Goal: Check status: Check status

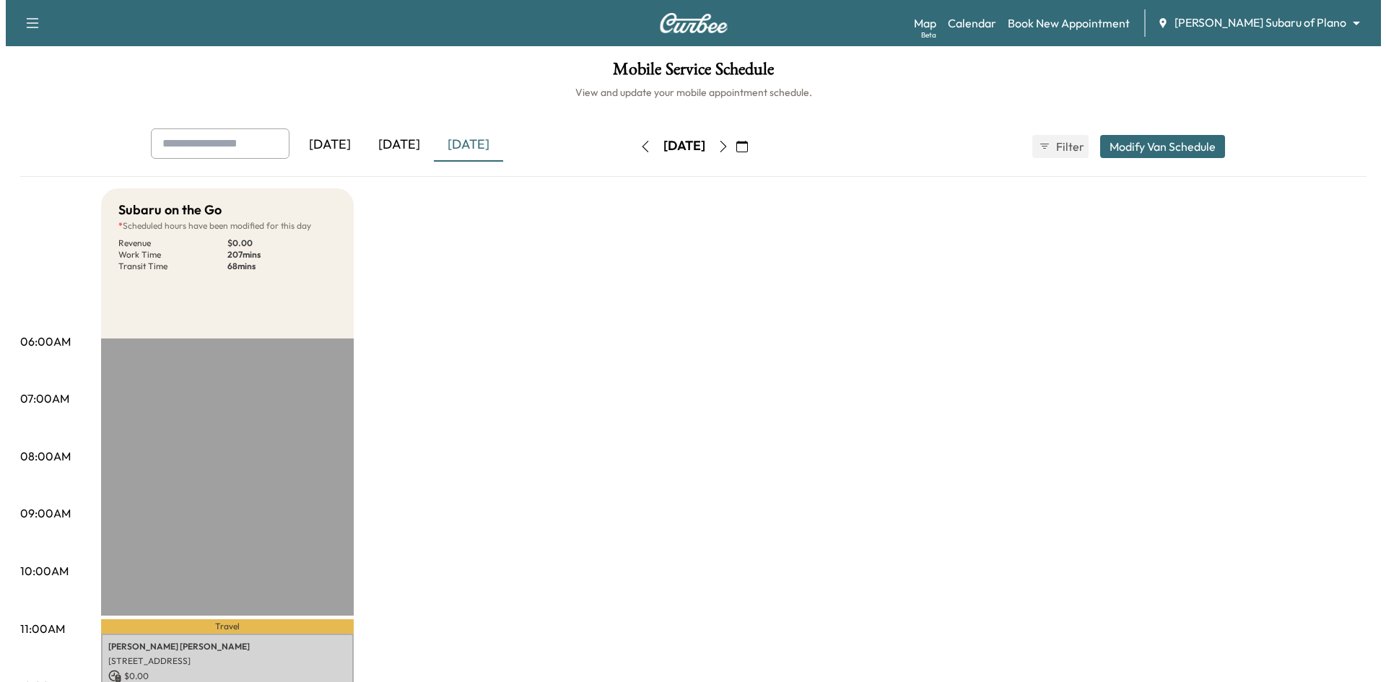
scroll to position [361, 0]
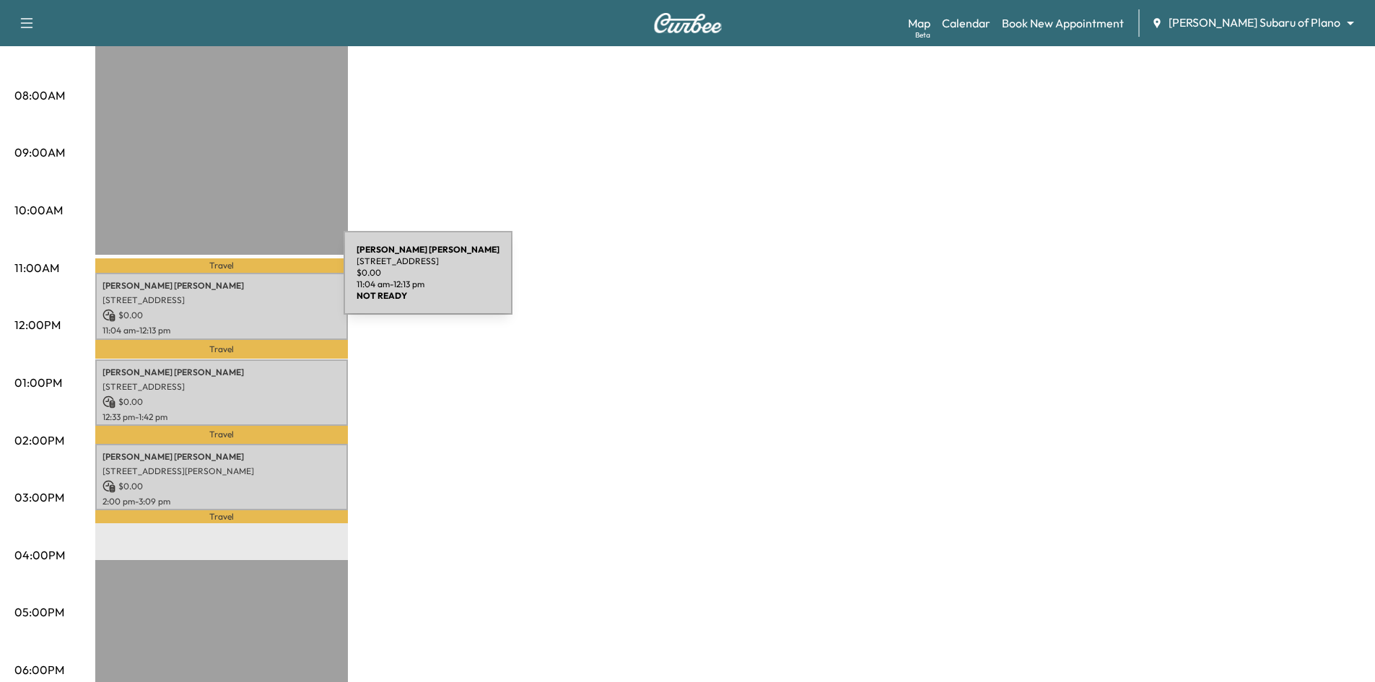
click at [232, 280] on p "Louis Blatzheim" at bounding box center [221, 286] width 238 height 12
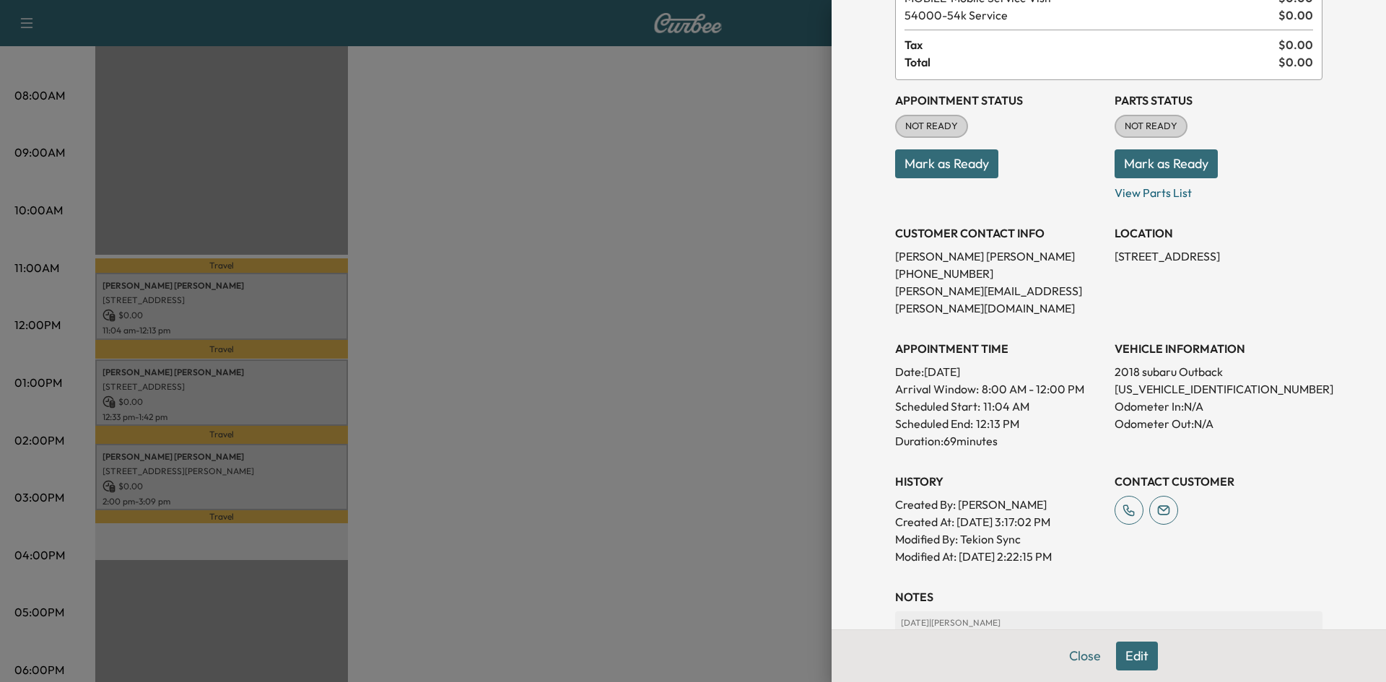
scroll to position [289, 0]
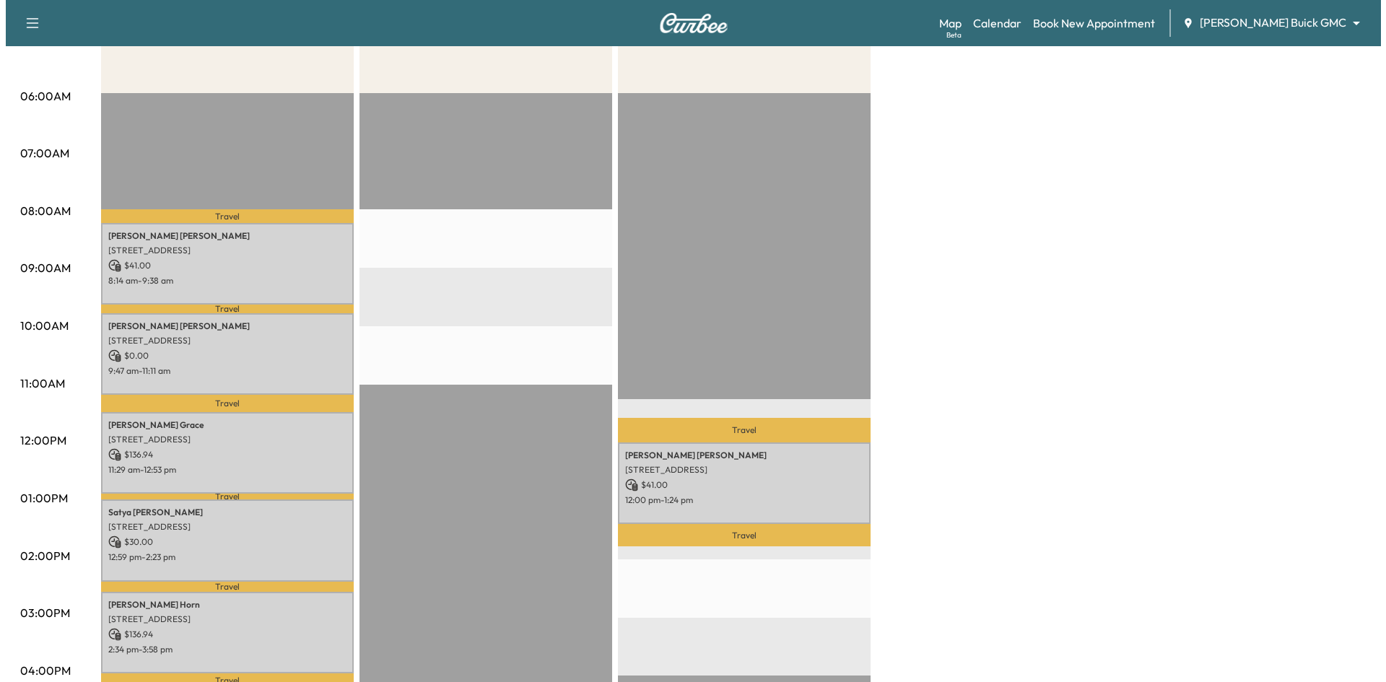
scroll to position [361, 0]
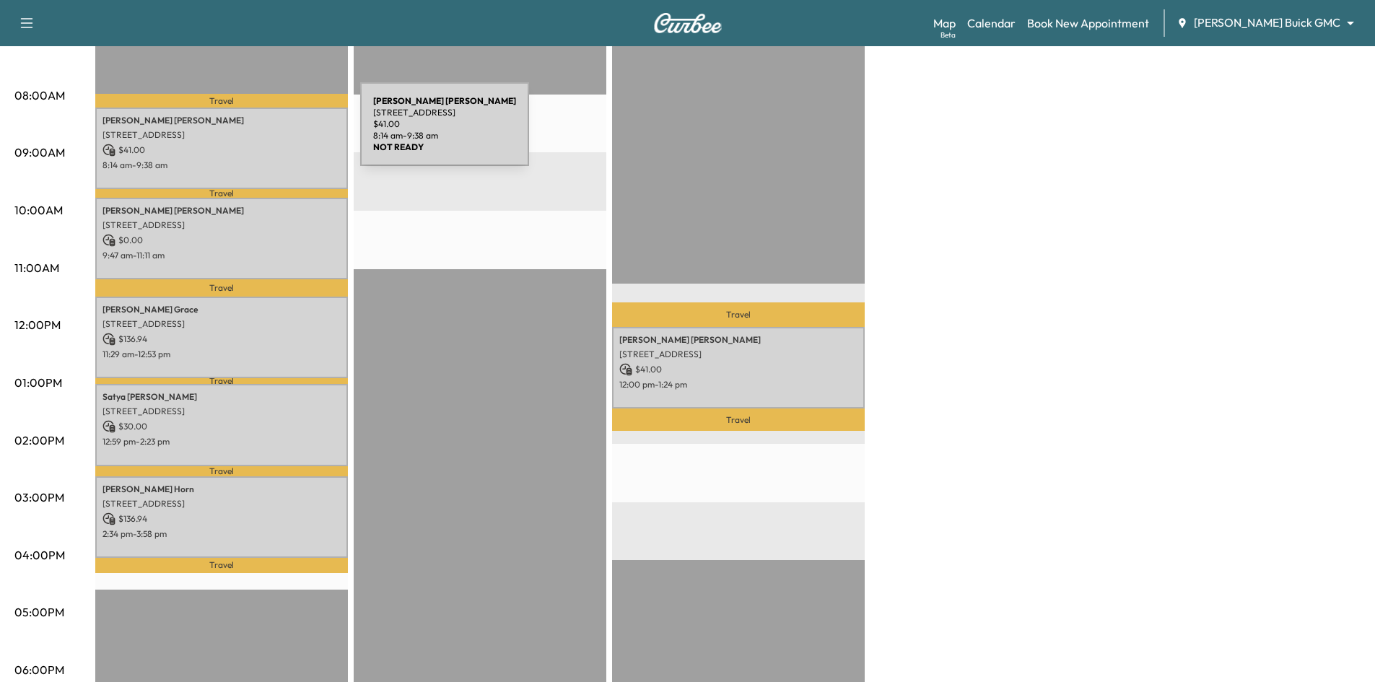
click at [252, 133] on p "[STREET_ADDRESS]" at bounding box center [221, 135] width 238 height 12
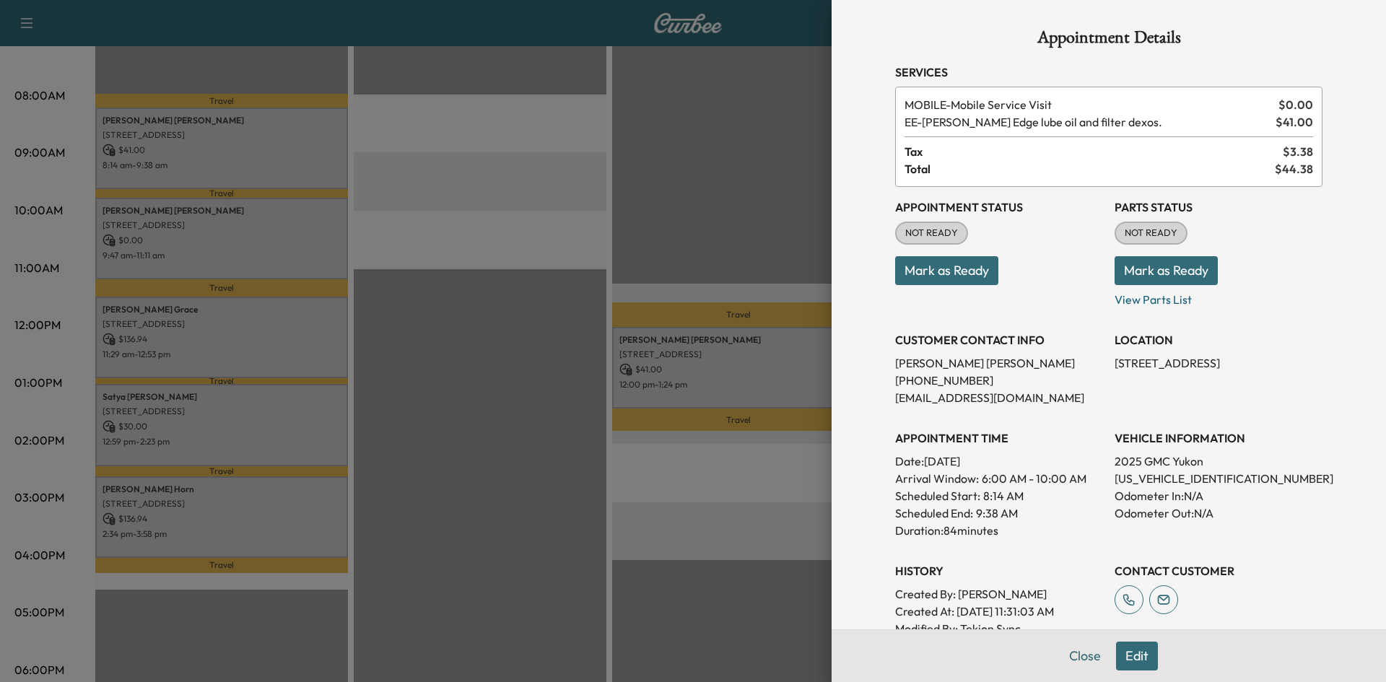
click at [298, 245] on div at bounding box center [693, 341] width 1386 height 682
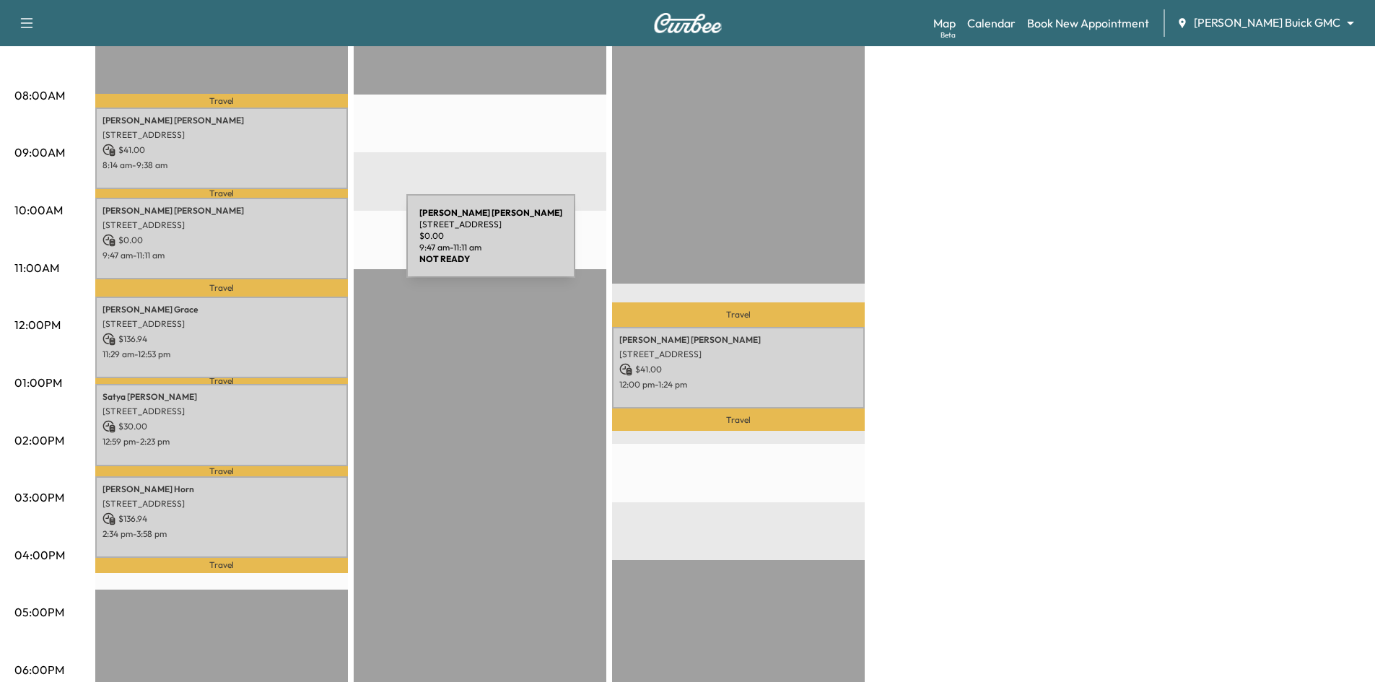
click at [298, 245] on div "[PERSON_NAME] [STREET_ADDRESS] $ 0.00 9:47 am - 11:11 am" at bounding box center [221, 239] width 253 height 82
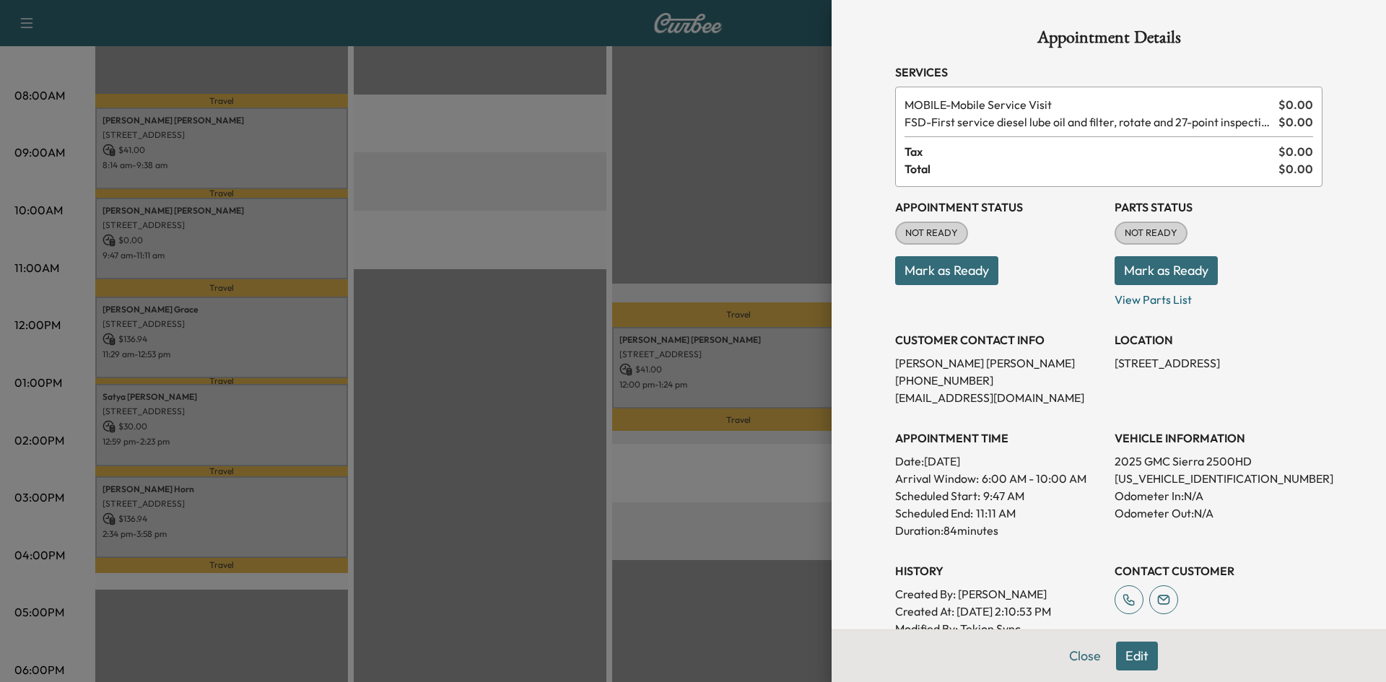
click at [300, 341] on div at bounding box center [693, 341] width 1386 height 682
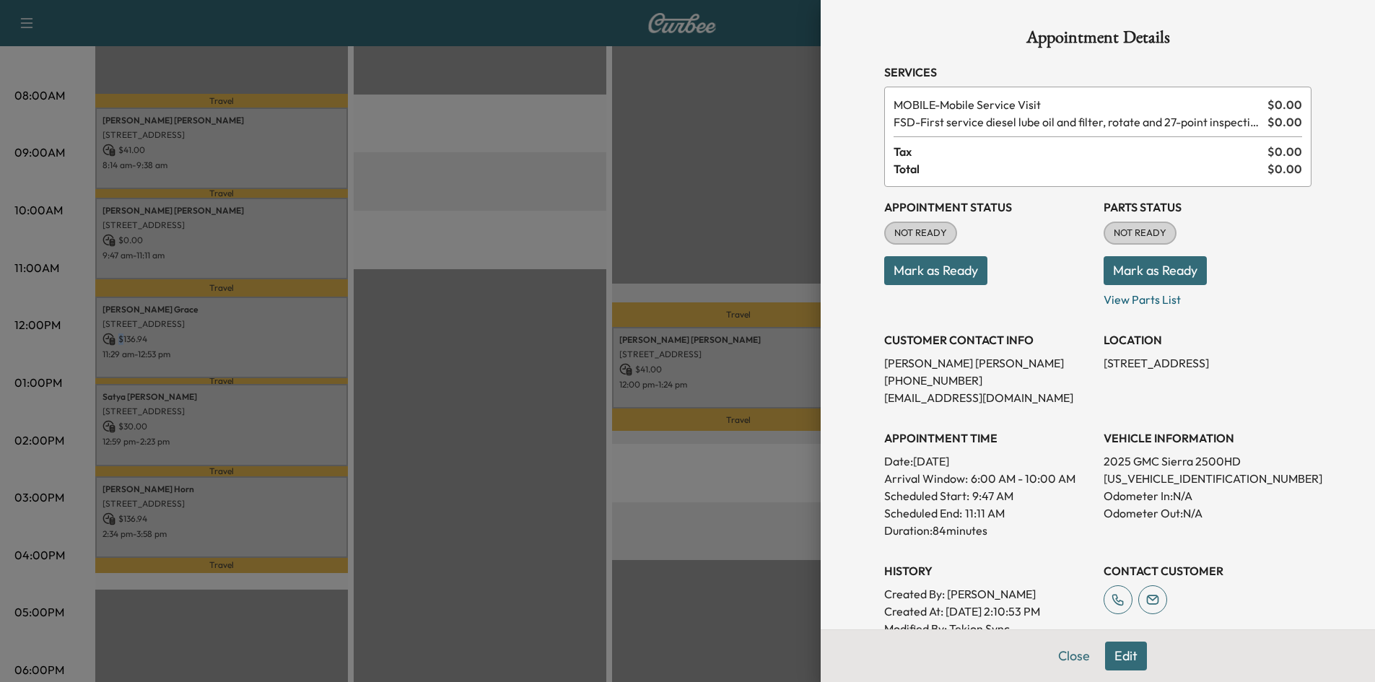
click at [300, 342] on p "$ 136.94" at bounding box center [221, 339] width 238 height 13
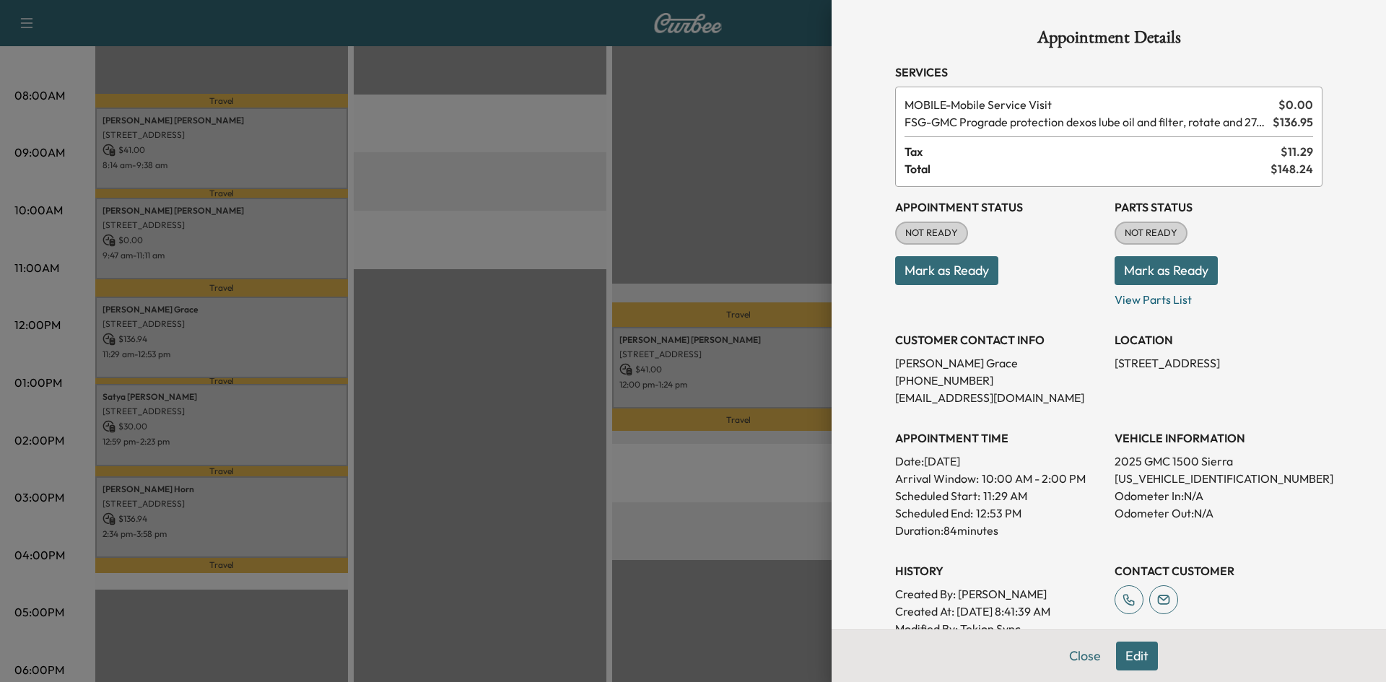
click at [309, 420] on div at bounding box center [693, 341] width 1386 height 682
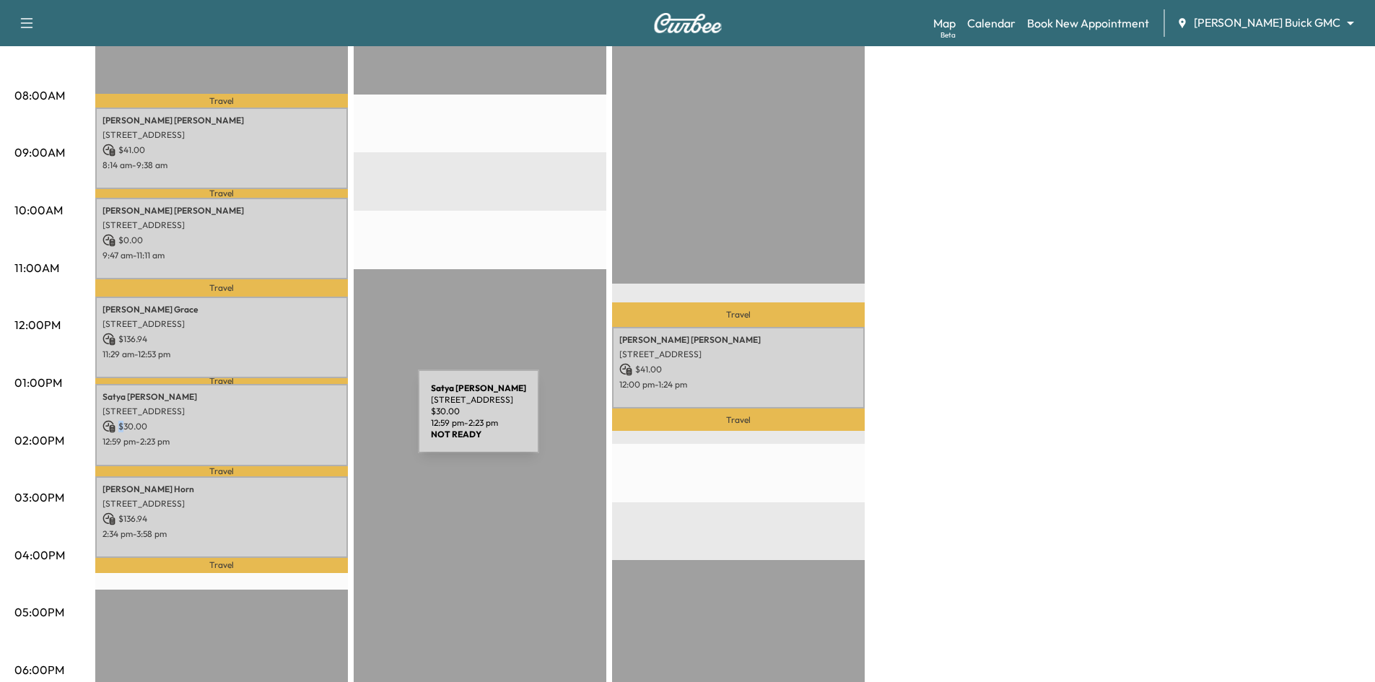
click at [310, 420] on p "$ 30.00" at bounding box center [221, 426] width 238 height 13
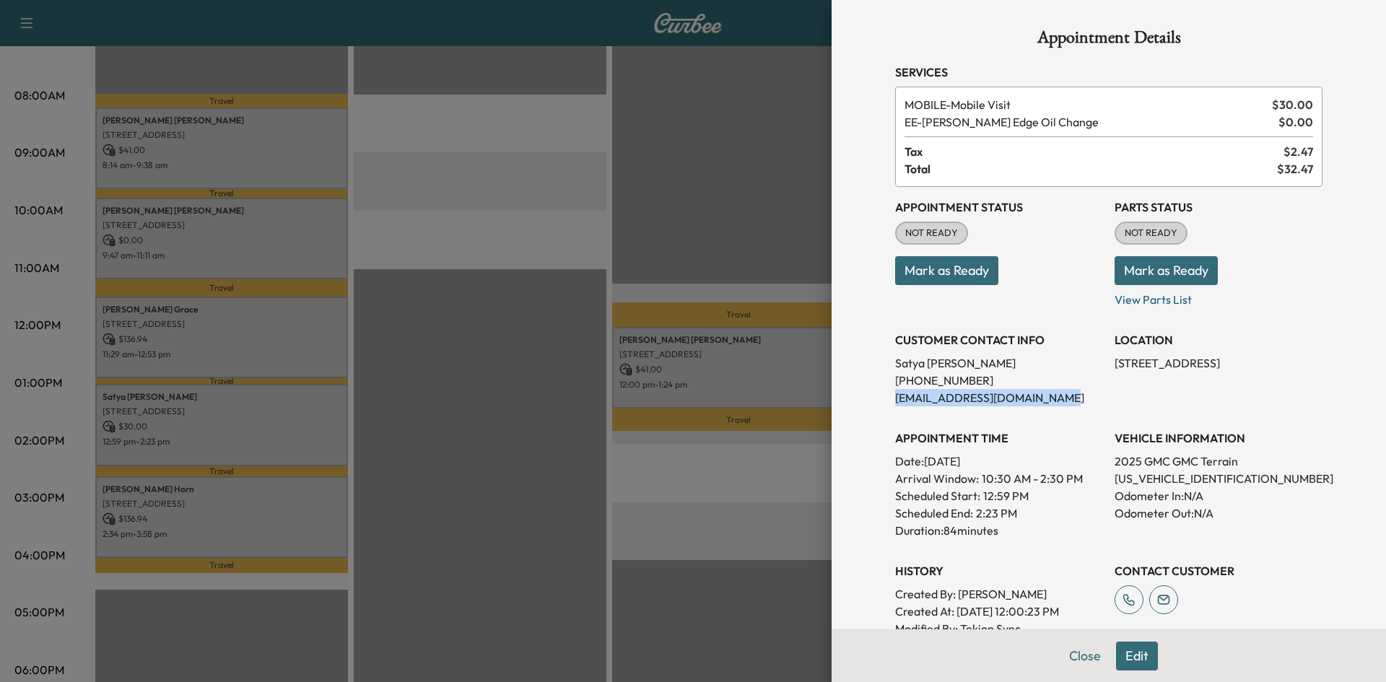
drag, startPoint x: 1052, startPoint y: 401, endPoint x: 865, endPoint y: 397, distance: 187.0
click at [865, 397] on div "Appointment Details Services MOBILE - Mobile Visit $ 30.00 EE - [PERSON_NAME] E…" at bounding box center [1108, 341] width 554 height 682
copy p "[EMAIL_ADDRESS][DOMAIN_NAME]"
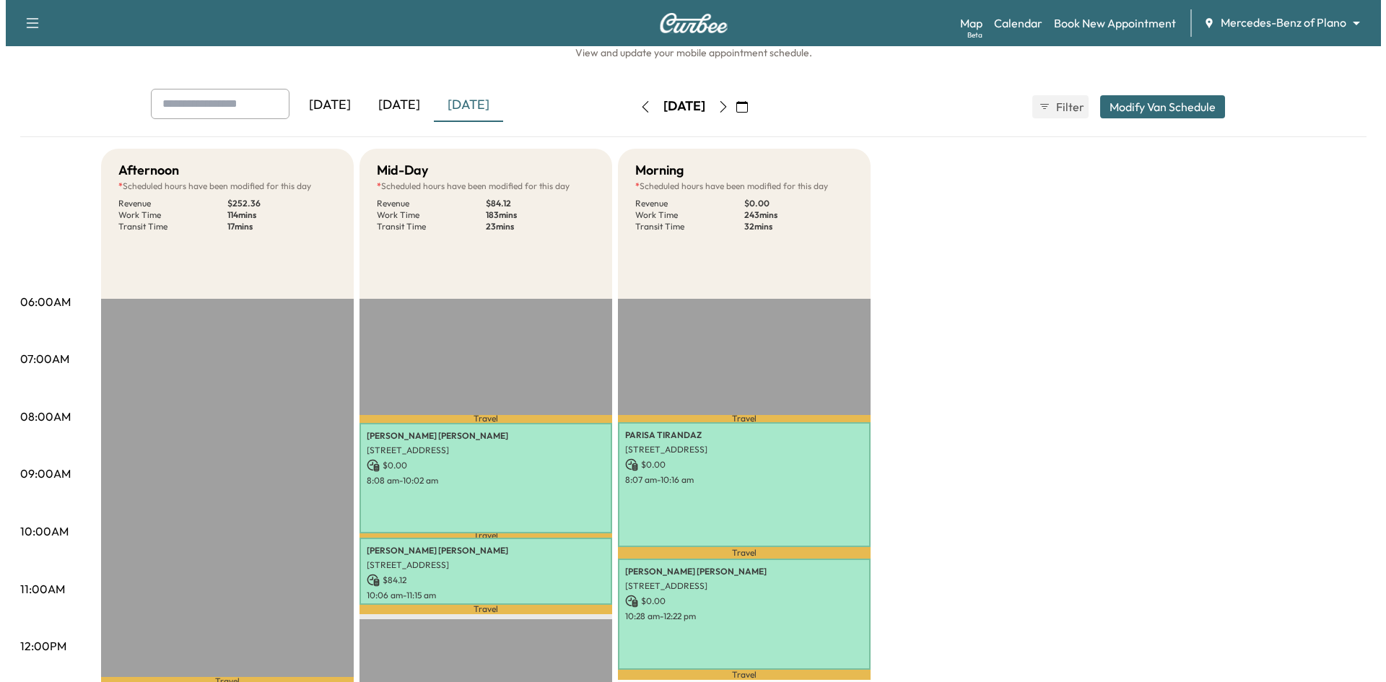
scroll to position [72, 0]
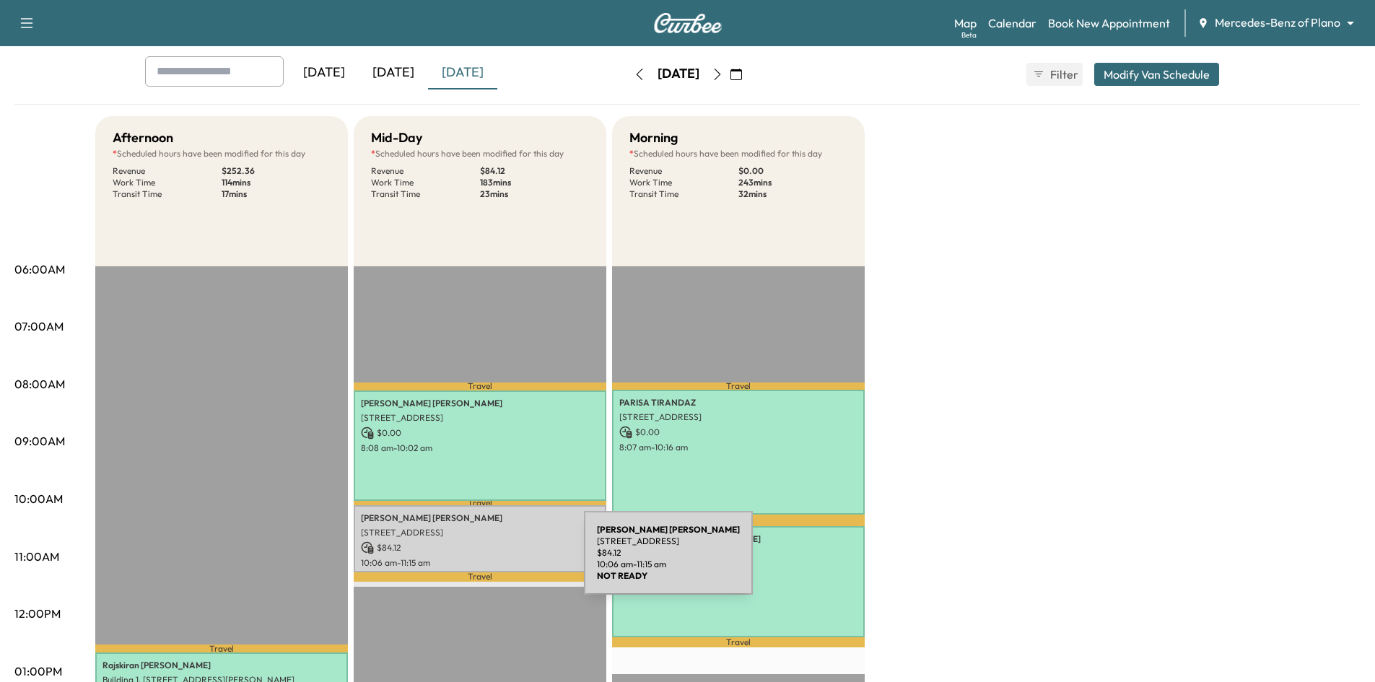
click at [477, 563] on p "10:06 am - 11:15 am" at bounding box center [480, 563] width 238 height 12
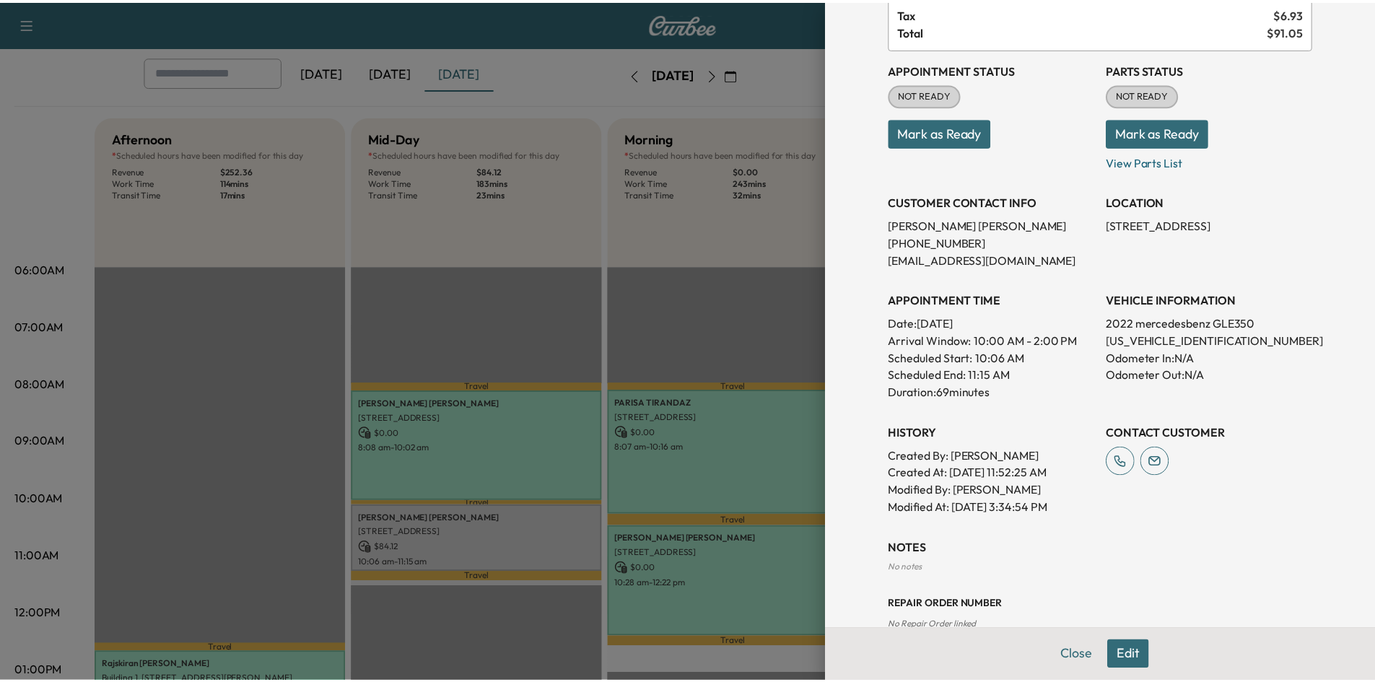
scroll to position [217, 0]
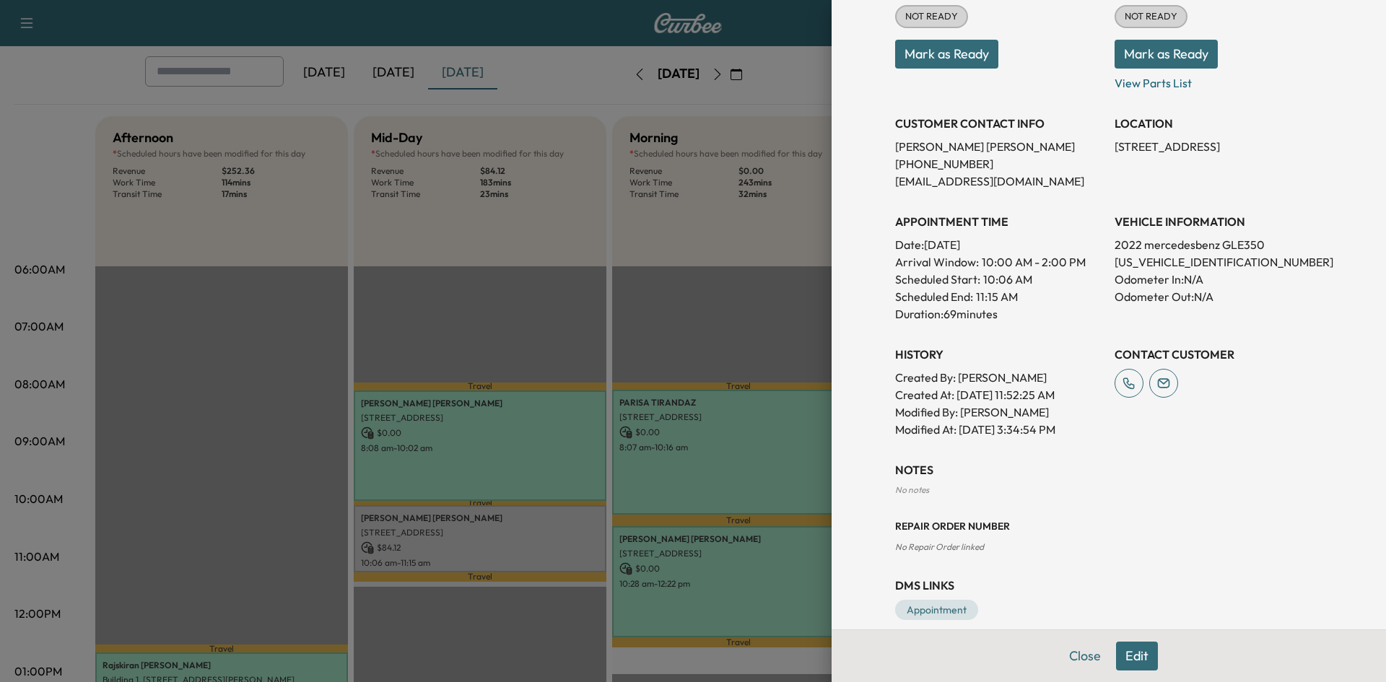
click at [444, 258] on div at bounding box center [693, 341] width 1386 height 682
